Goal: Information Seeking & Learning: Learn about a topic

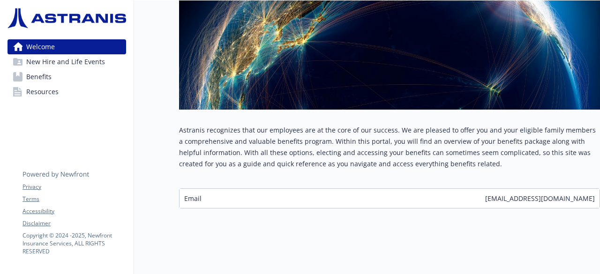
scroll to position [201, 0]
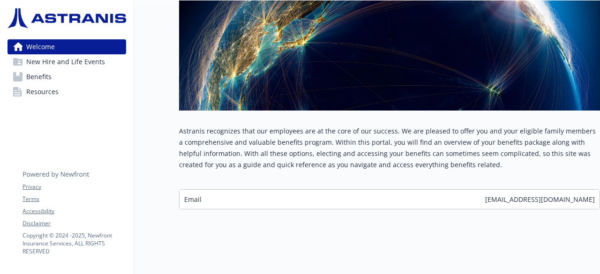
click at [70, 59] on span "New Hire and Life Events" at bounding box center [65, 61] width 79 height 15
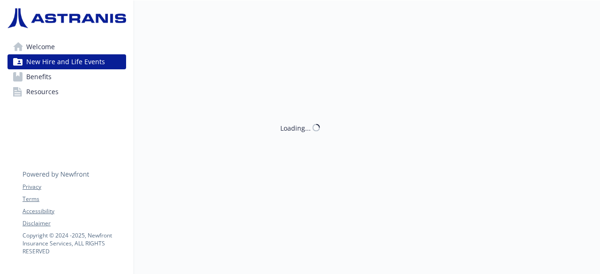
scroll to position [7, 0]
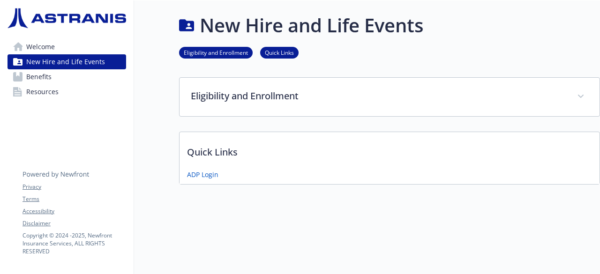
click at [67, 77] on link "Benefits" at bounding box center [66, 76] width 119 height 15
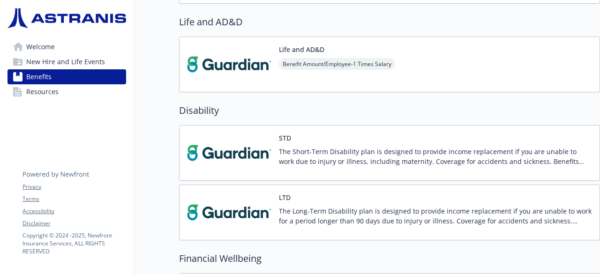
scroll to position [570, 0]
